Goal: Task Accomplishment & Management: Use online tool/utility

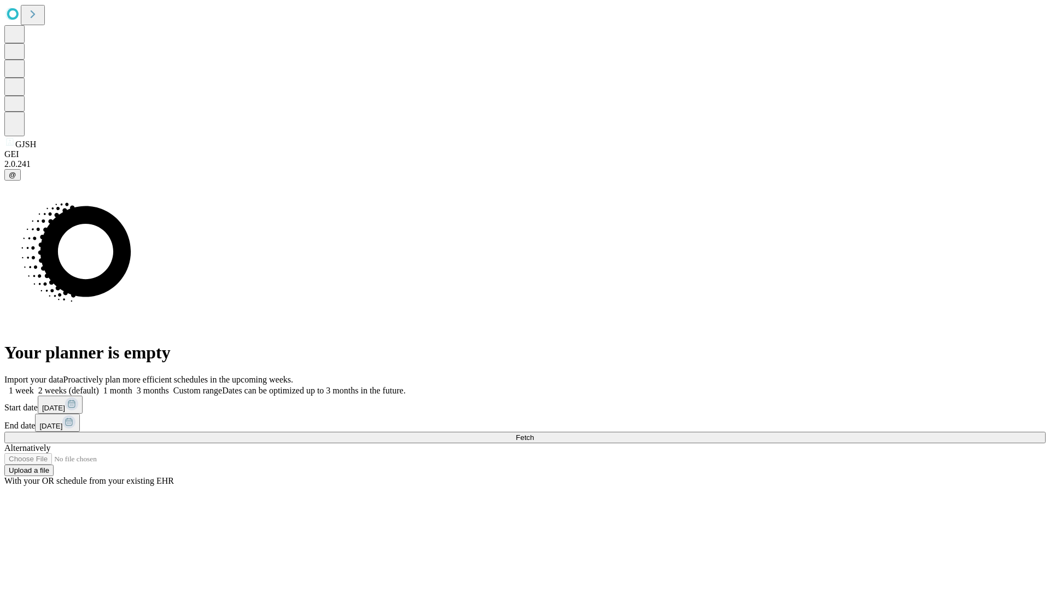
click at [534, 433] on span "Fetch" at bounding box center [525, 437] width 18 height 8
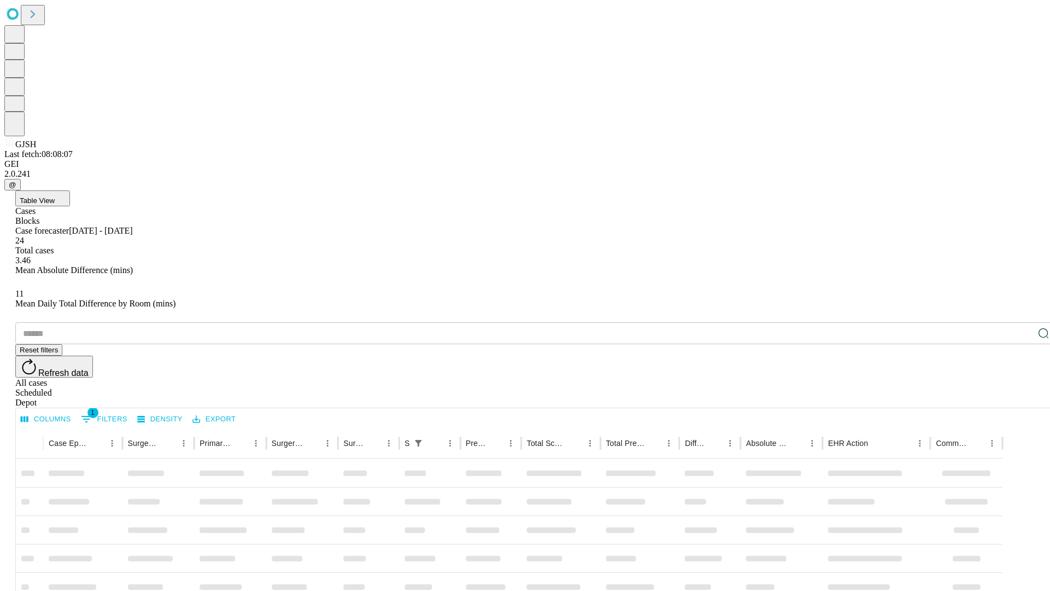
click at [1022, 398] on div "Depot" at bounding box center [535, 403] width 1041 height 10
